Goal: Book appointment/travel/reservation

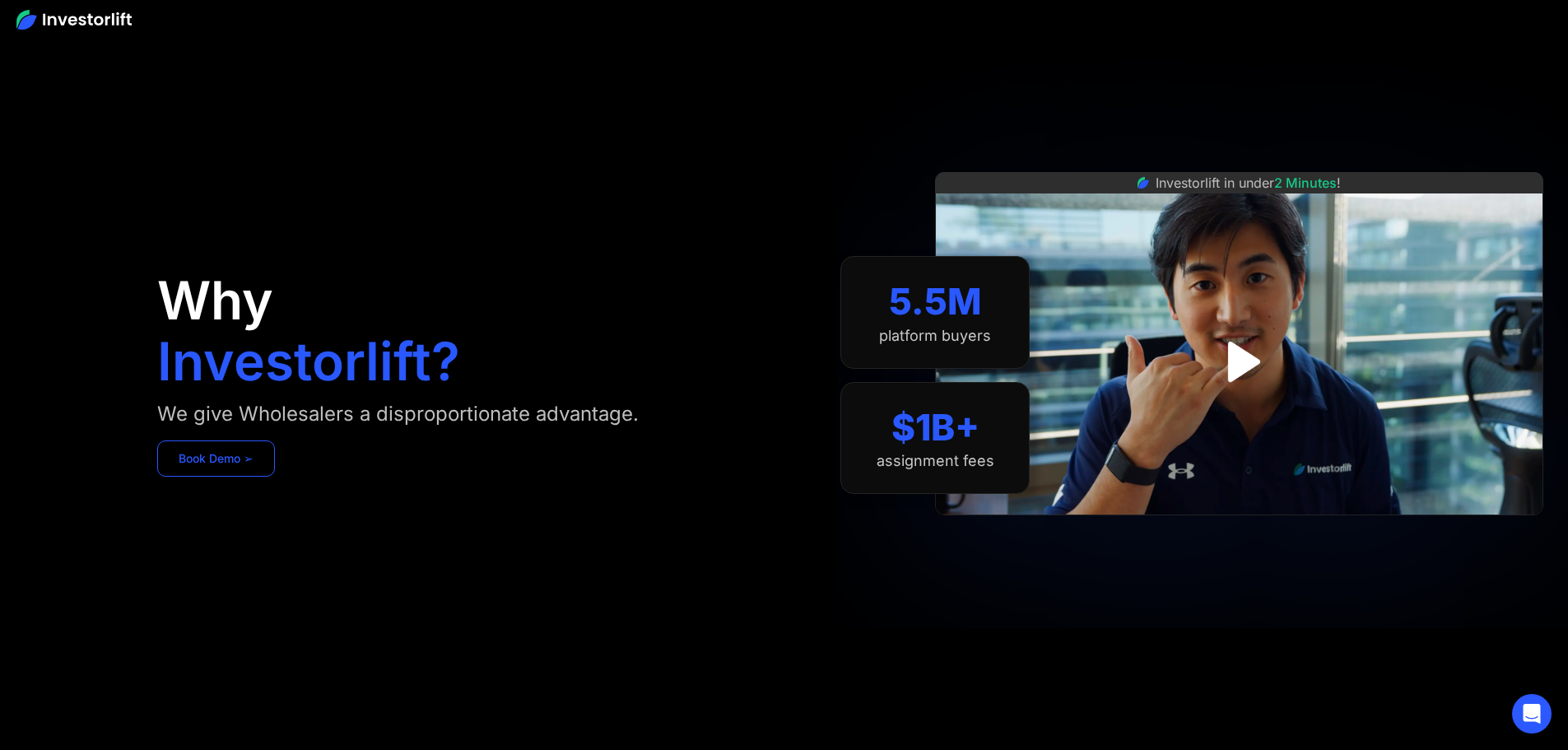
click at [275, 476] on link "Book Demo ➢" at bounding box center [215, 458] width 118 height 36
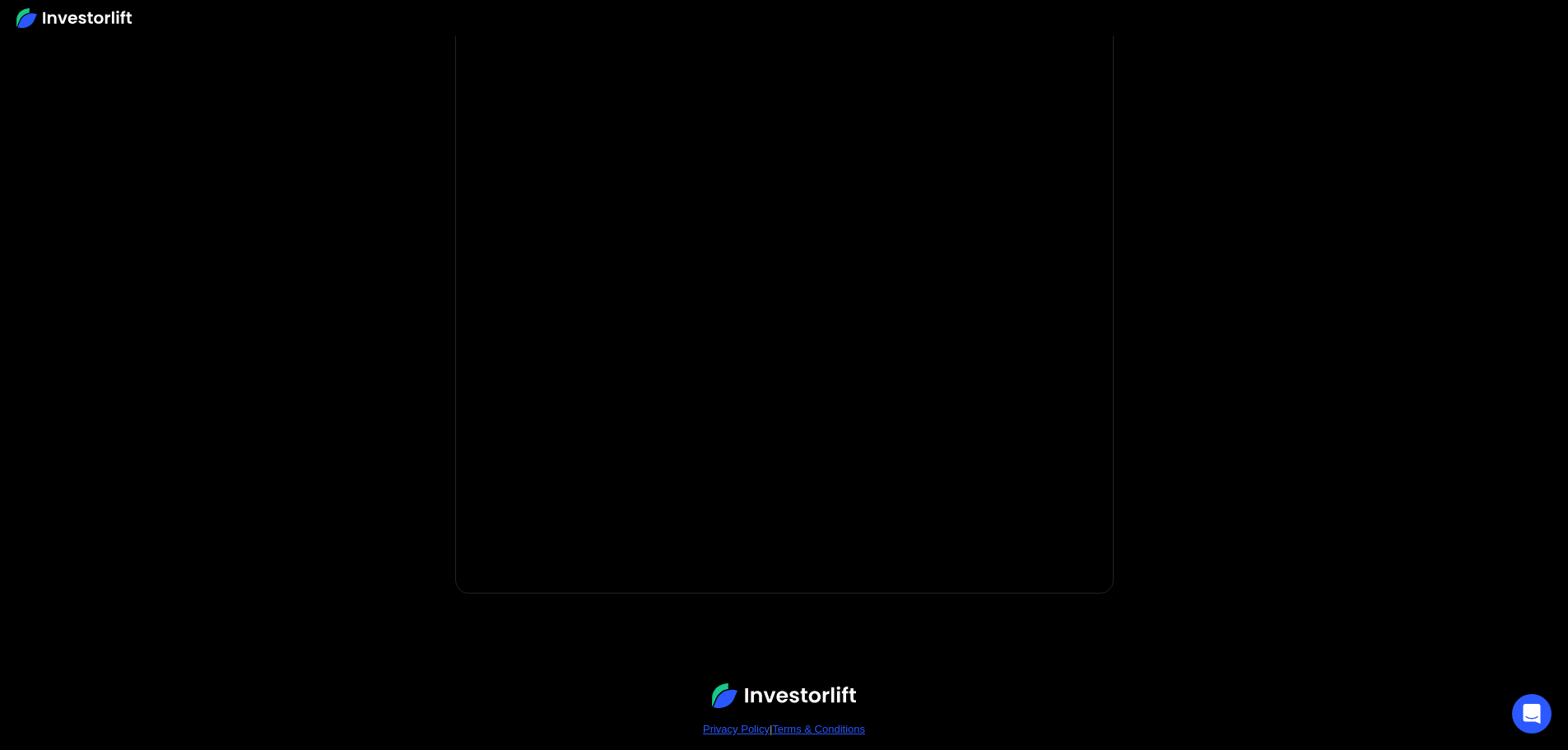
scroll to position [71, 0]
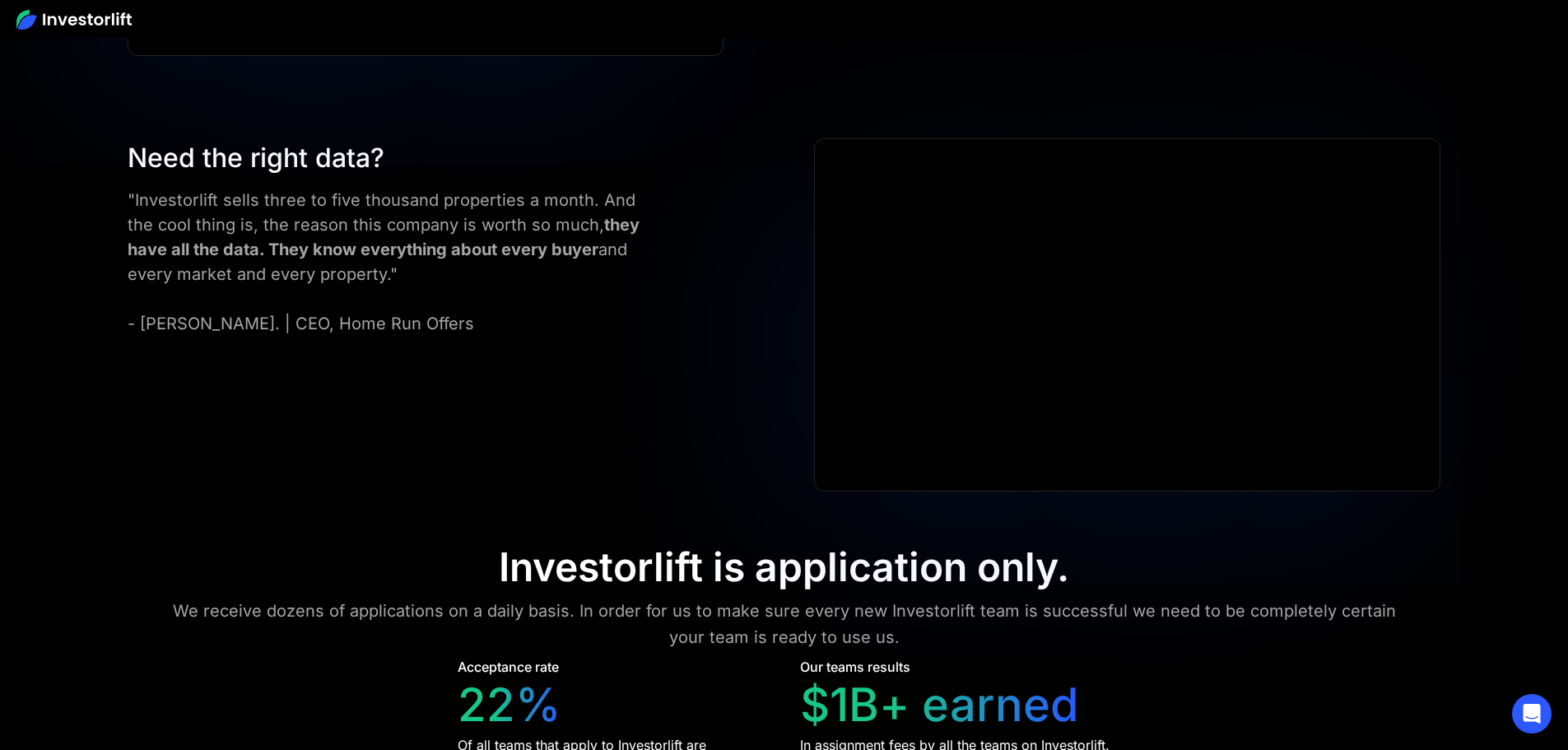
scroll to position [7348, 0]
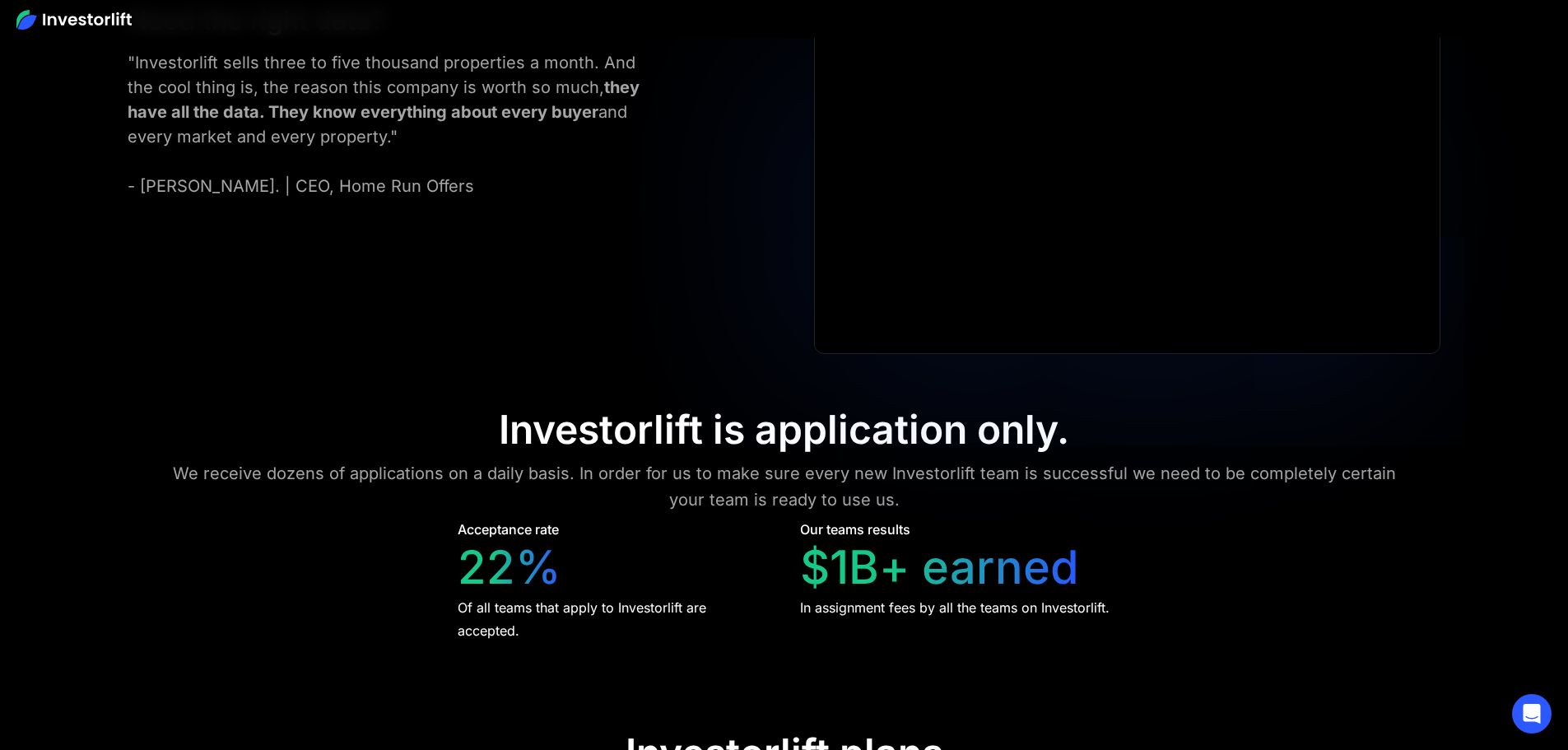
scroll to position [7430, 0]
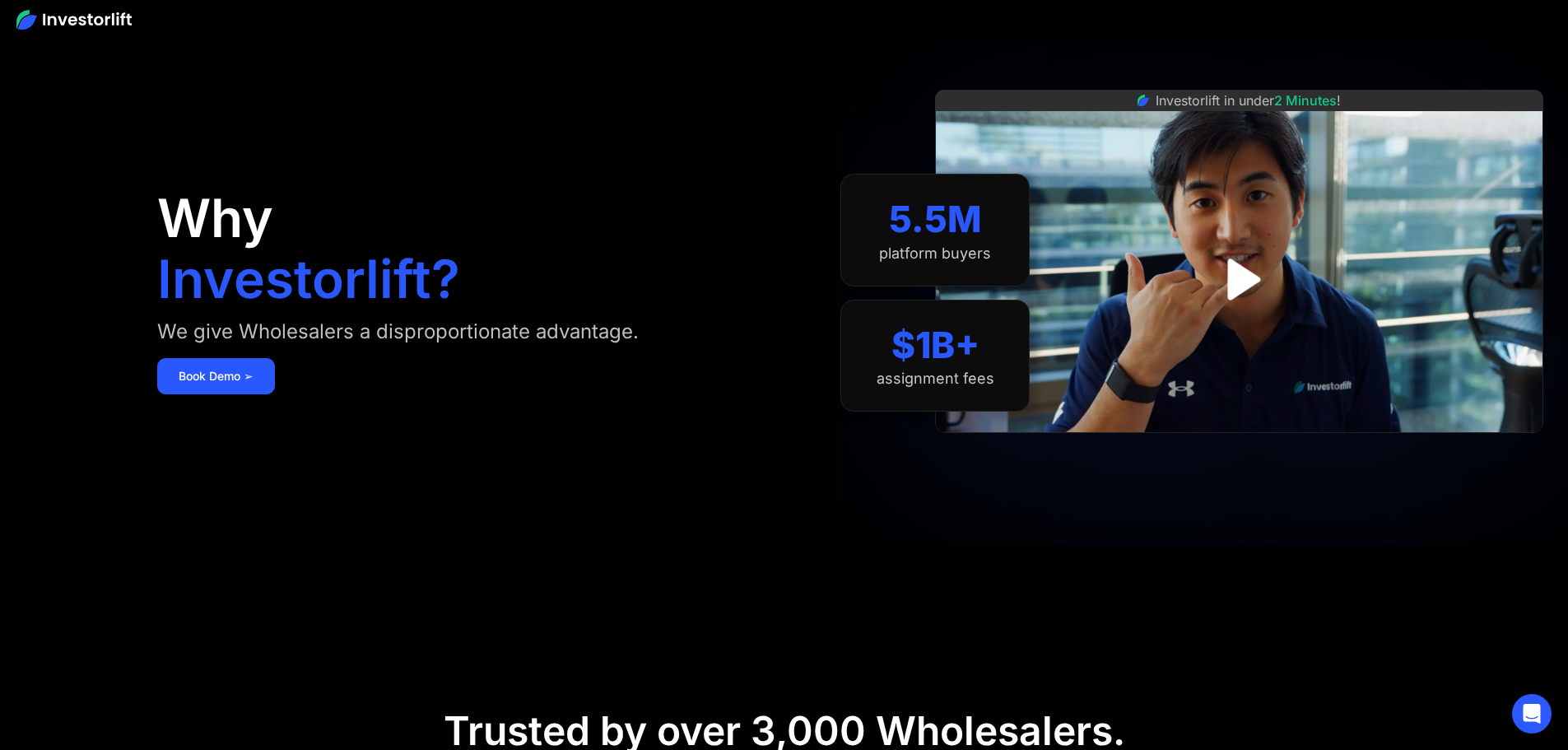
scroll to position [0, 0]
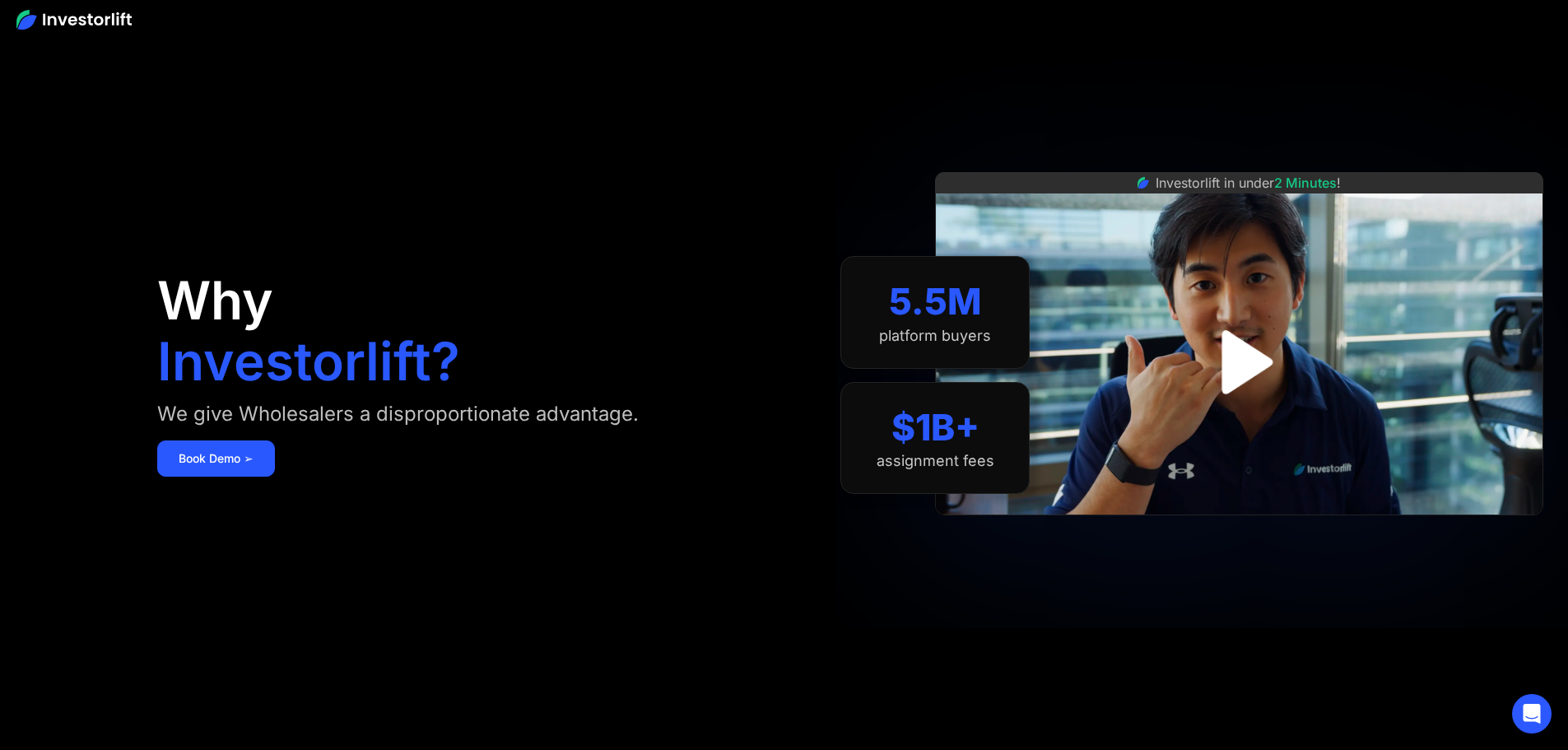
click at [1270, 355] on img "open lightbox" at bounding box center [1239, 361] width 115 height 115
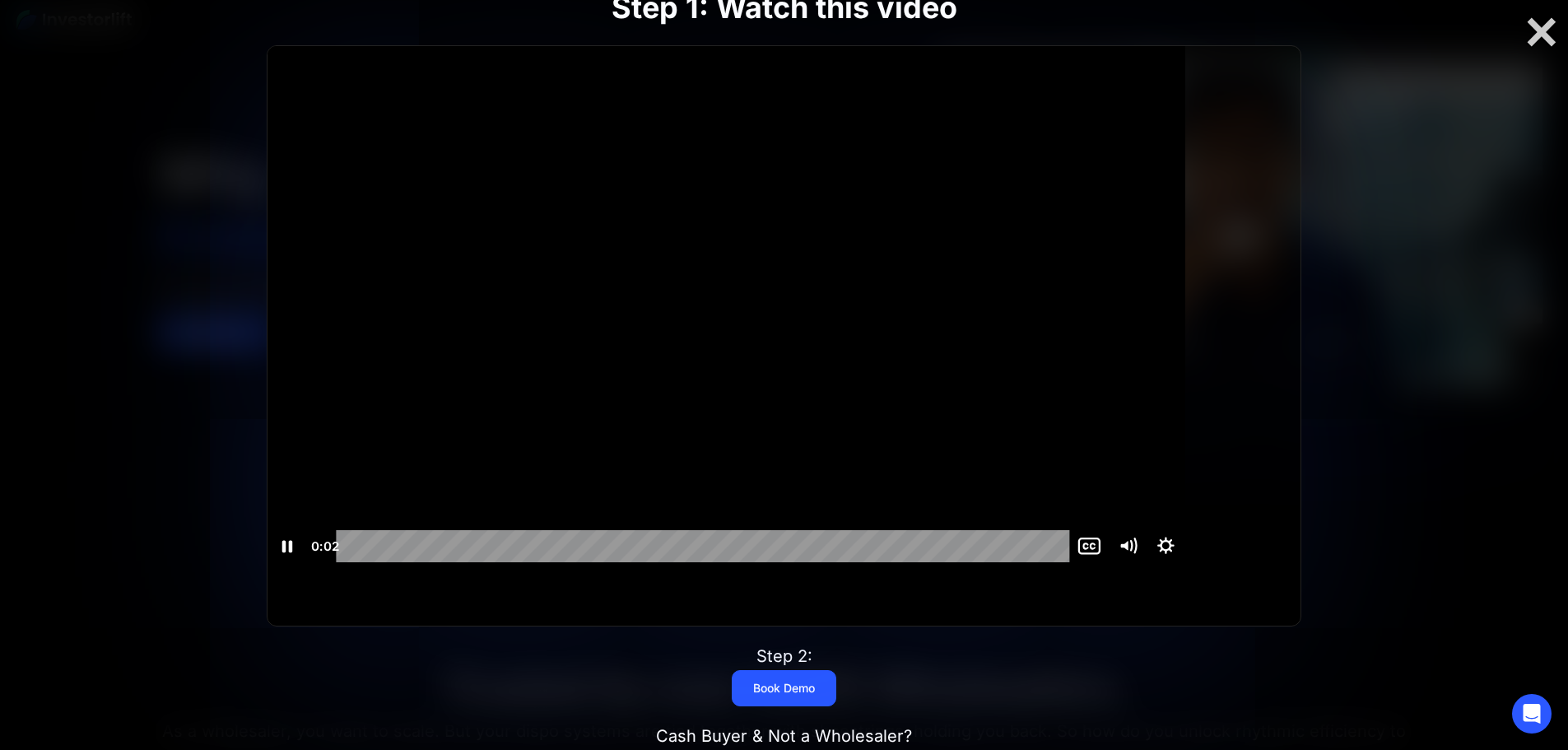
scroll to position [164, 0]
